Goal: Navigation & Orientation: Find specific page/section

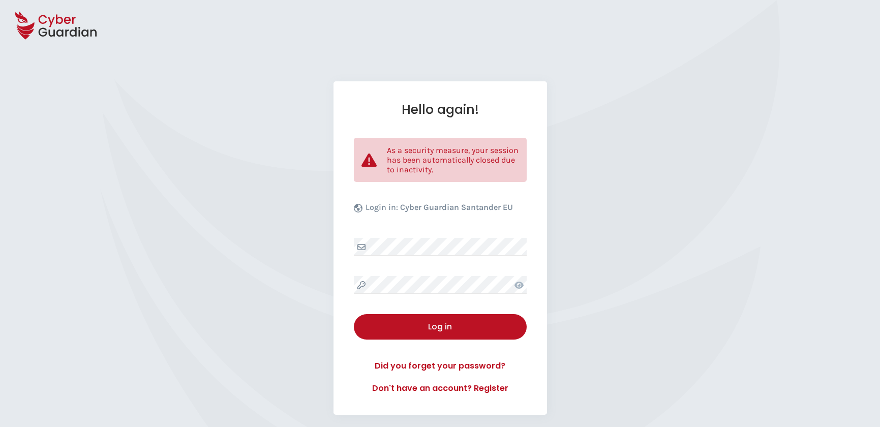
select select "English"
click at [412, 270] on div "Hello again! As a security measure, your session has been automatically closed …" at bounding box center [439, 247] width 213 height 333
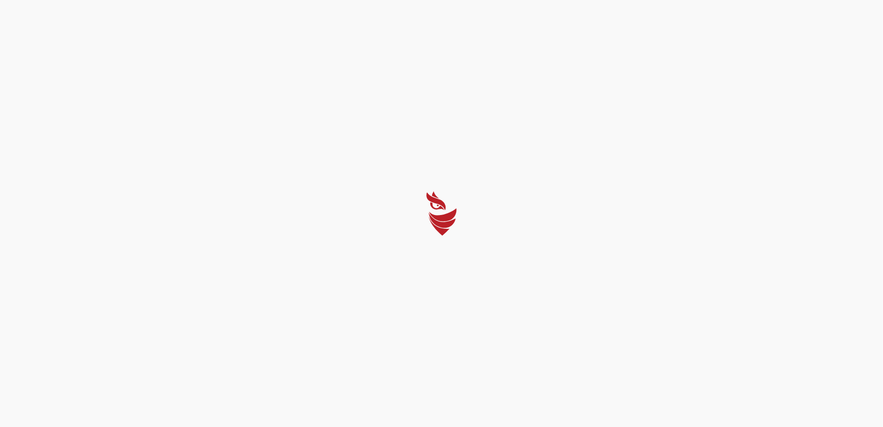
select select "English"
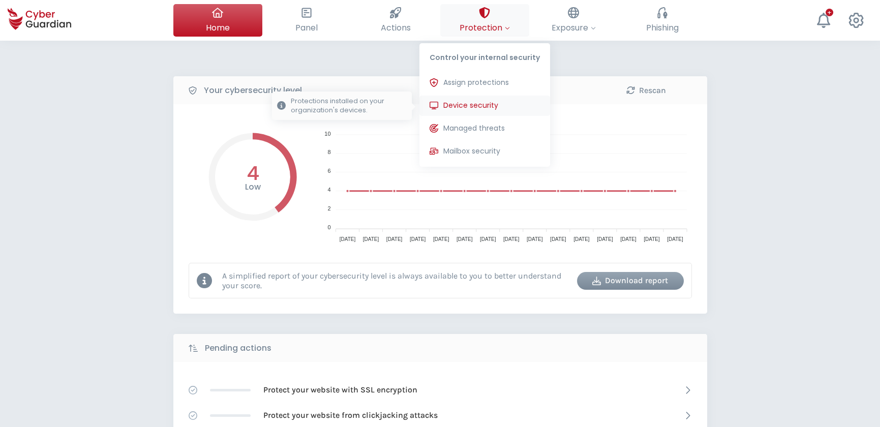
click at [478, 101] on span "Device security" at bounding box center [470, 105] width 55 height 11
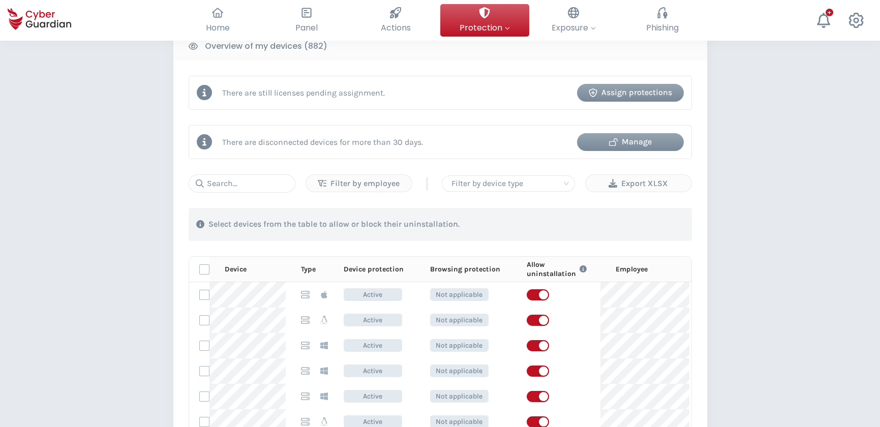
scroll to position [416, 0]
